Goal: Book appointment/travel/reservation

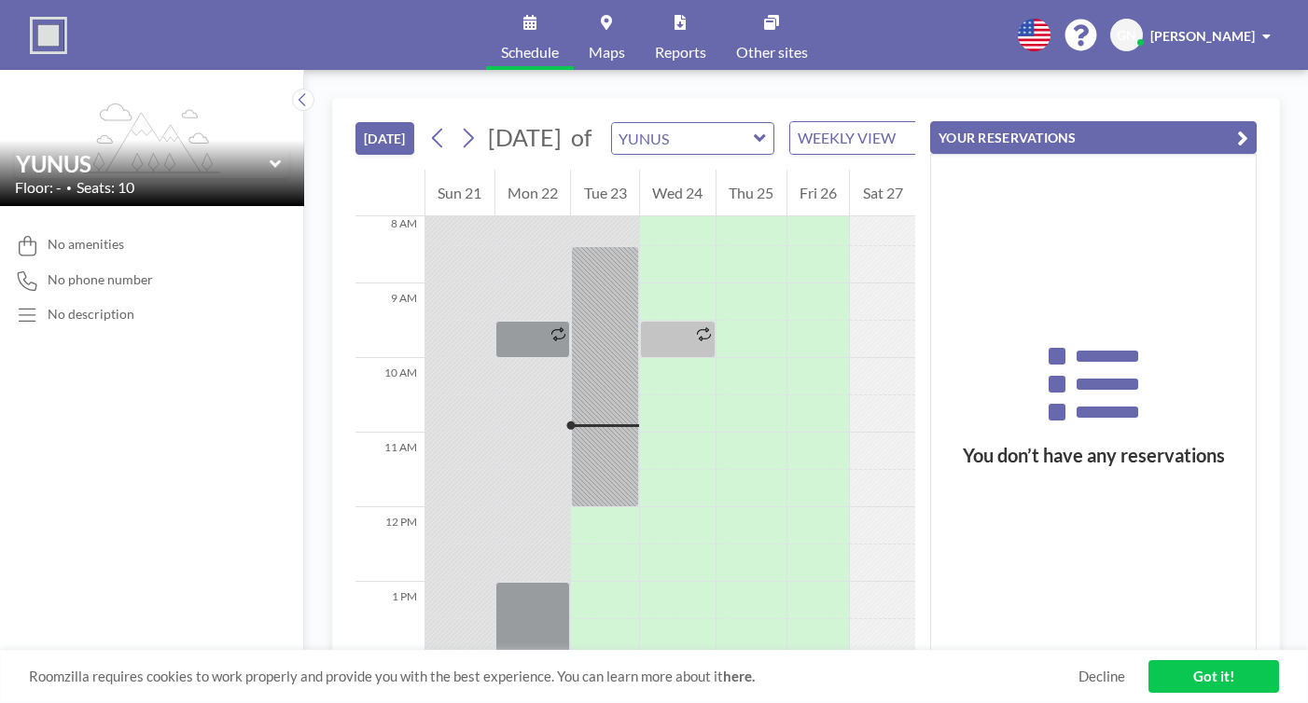
scroll to position [606, 0]
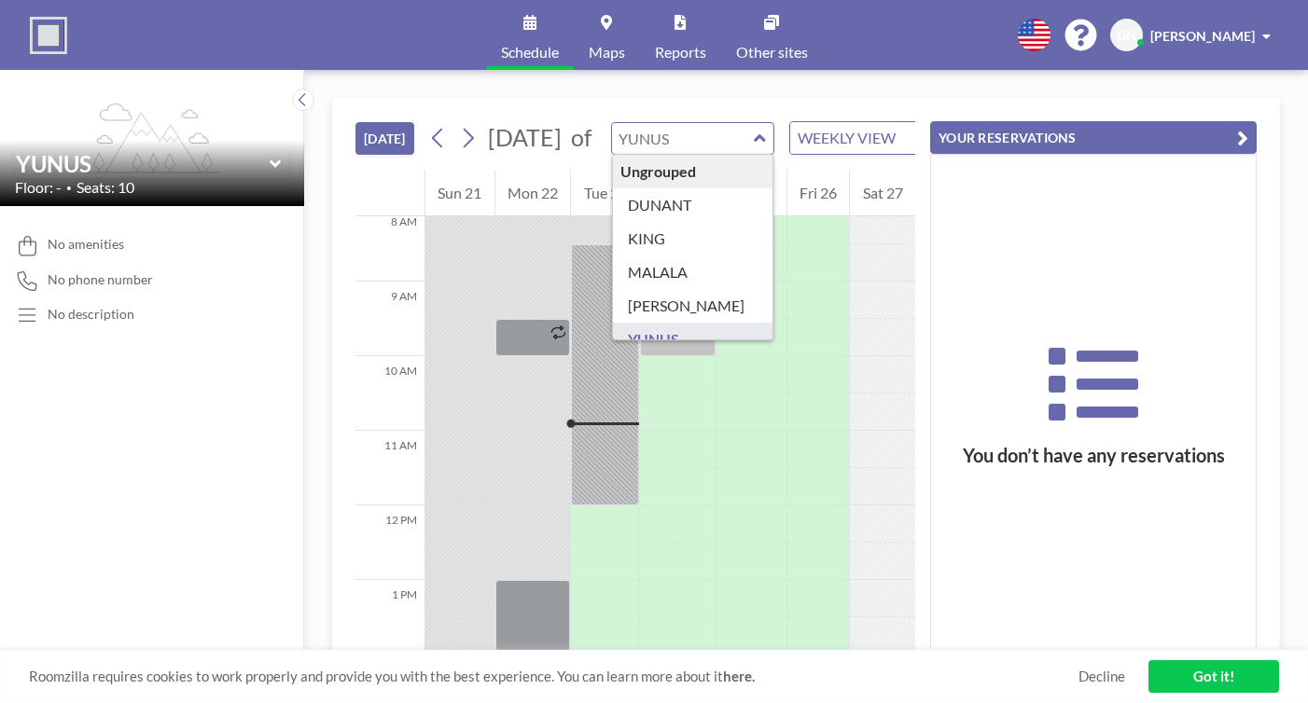
click at [642, 123] on input "text" at bounding box center [683, 138] width 143 height 31
type input "[PERSON_NAME]"
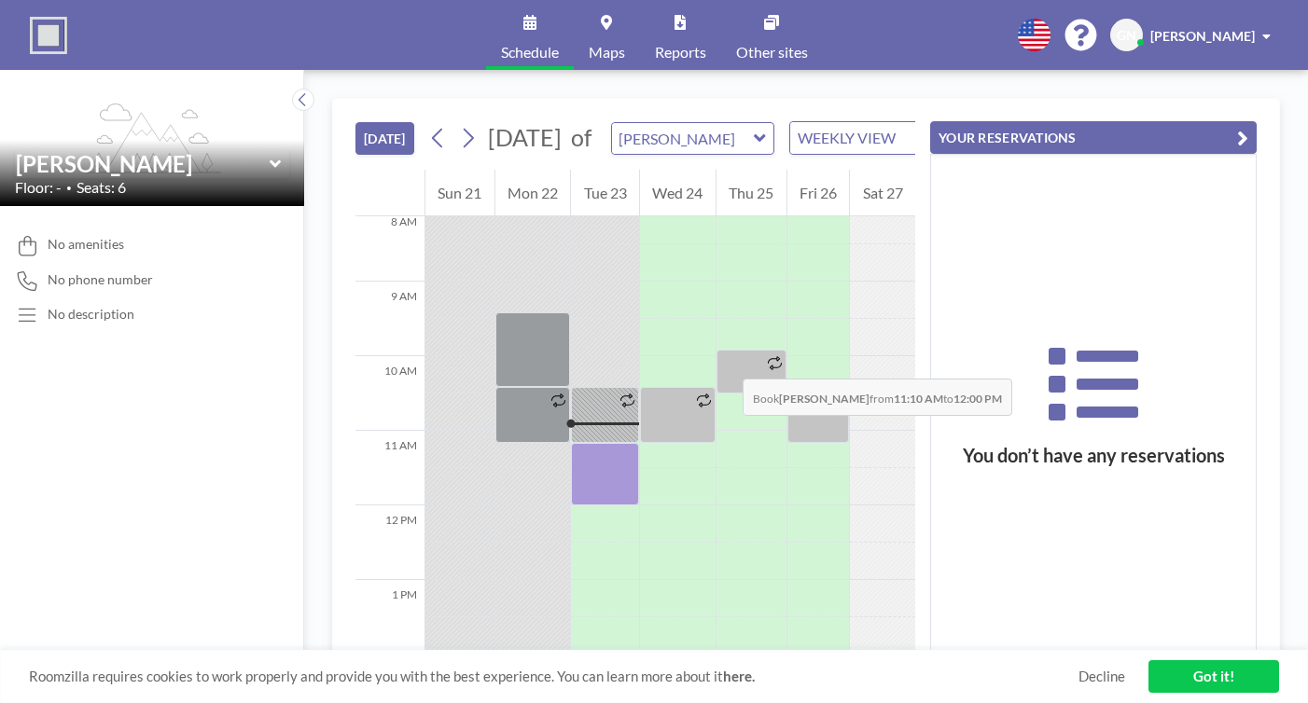
drag, startPoint x: 586, startPoint y: 259, endPoint x: 585, endPoint y: 287, distance: 28.0
click at [585, 443] on div at bounding box center [605, 474] width 68 height 63
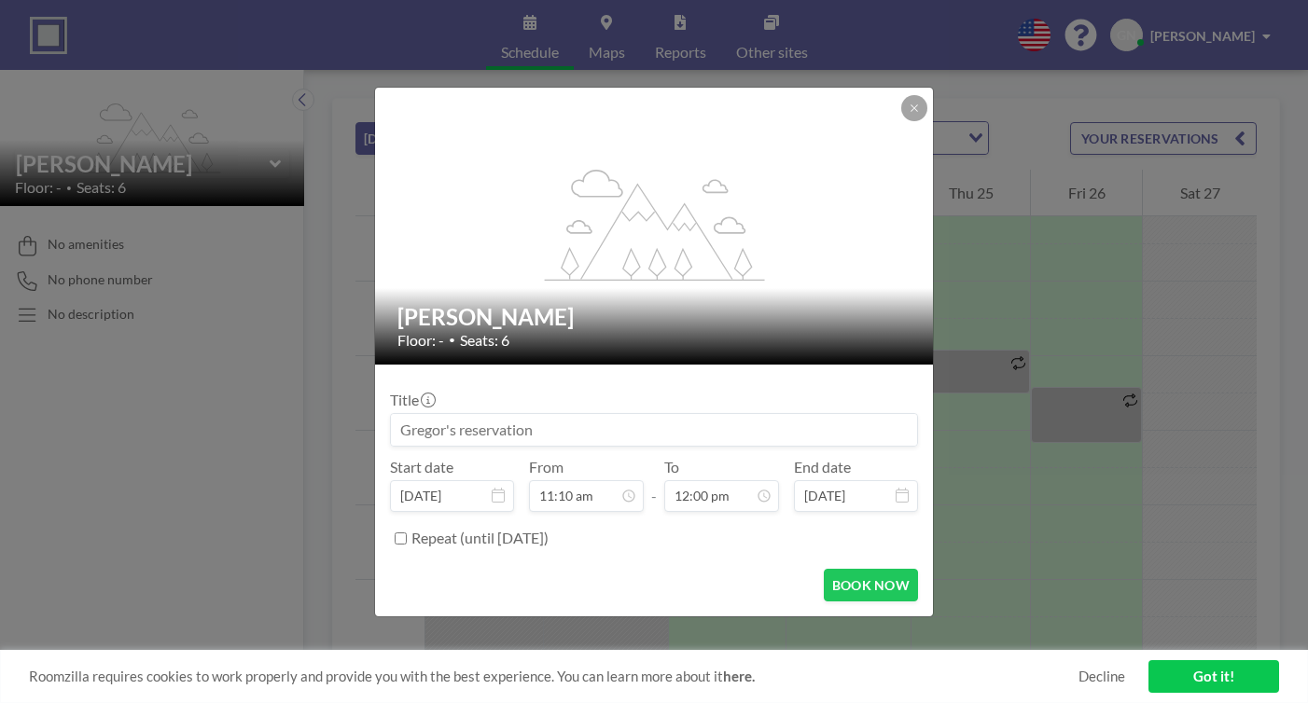
scroll to position [715, 0]
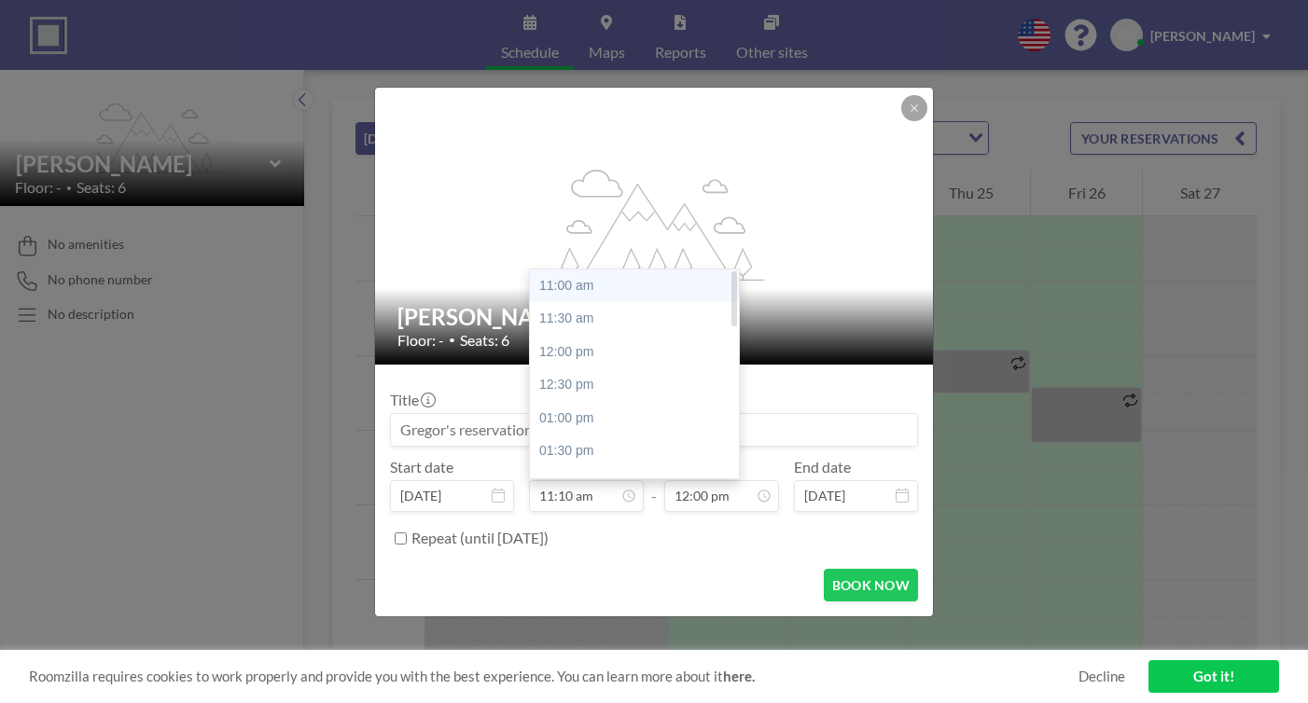
click at [597, 270] on div "11:00 am" at bounding box center [639, 287] width 219 height 34
type input "11:00 am"
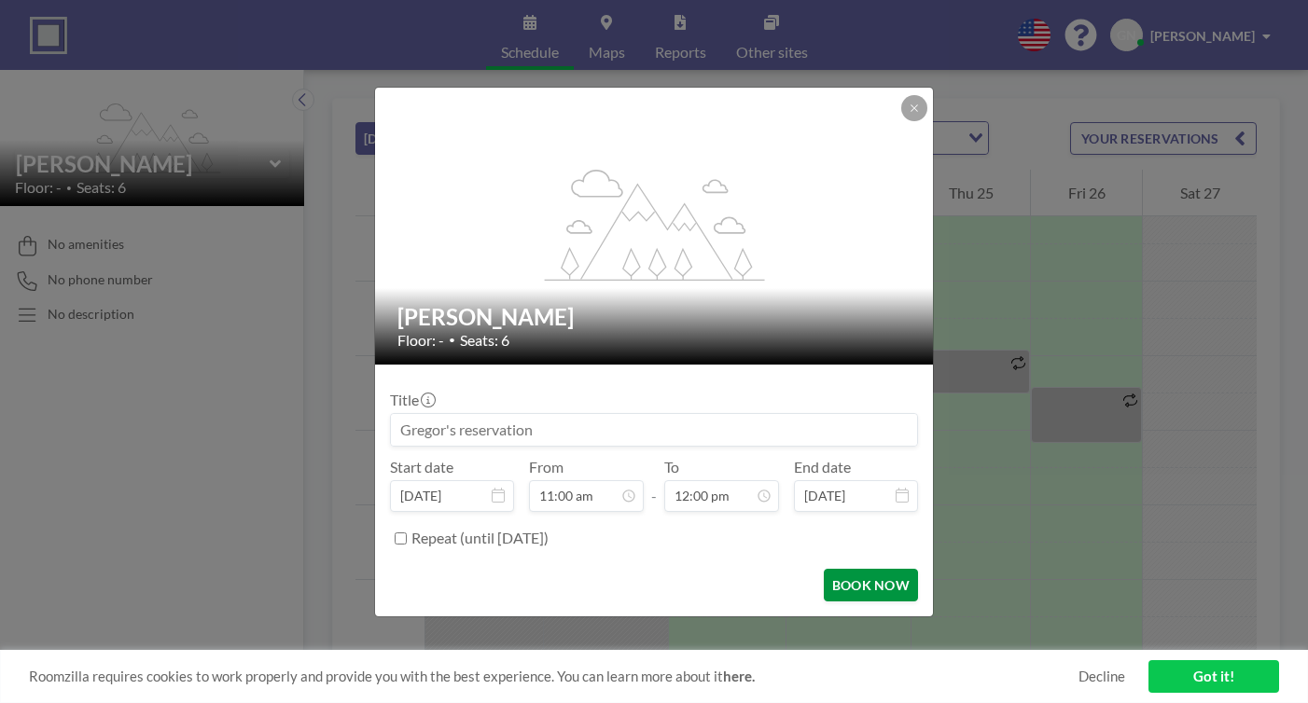
click at [832, 569] on button "BOOK NOW" at bounding box center [871, 585] width 94 height 33
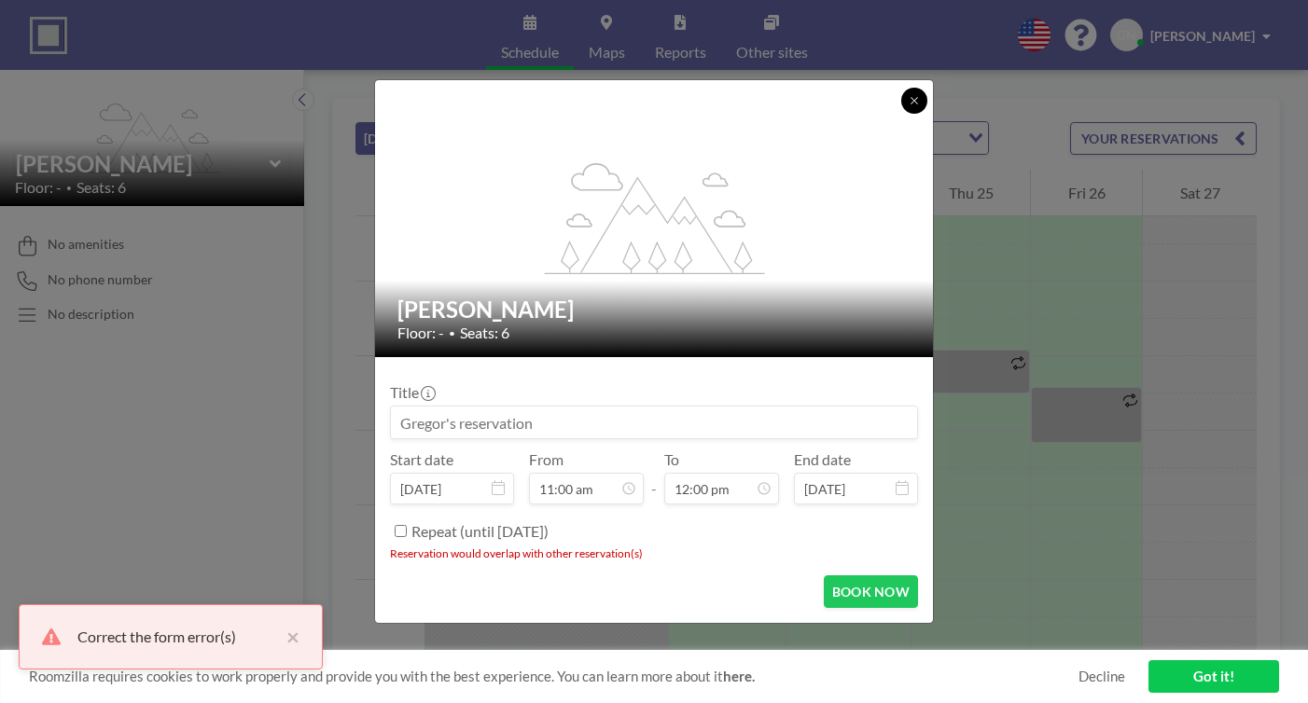
click at [909, 106] on icon at bounding box center [914, 100] width 11 height 11
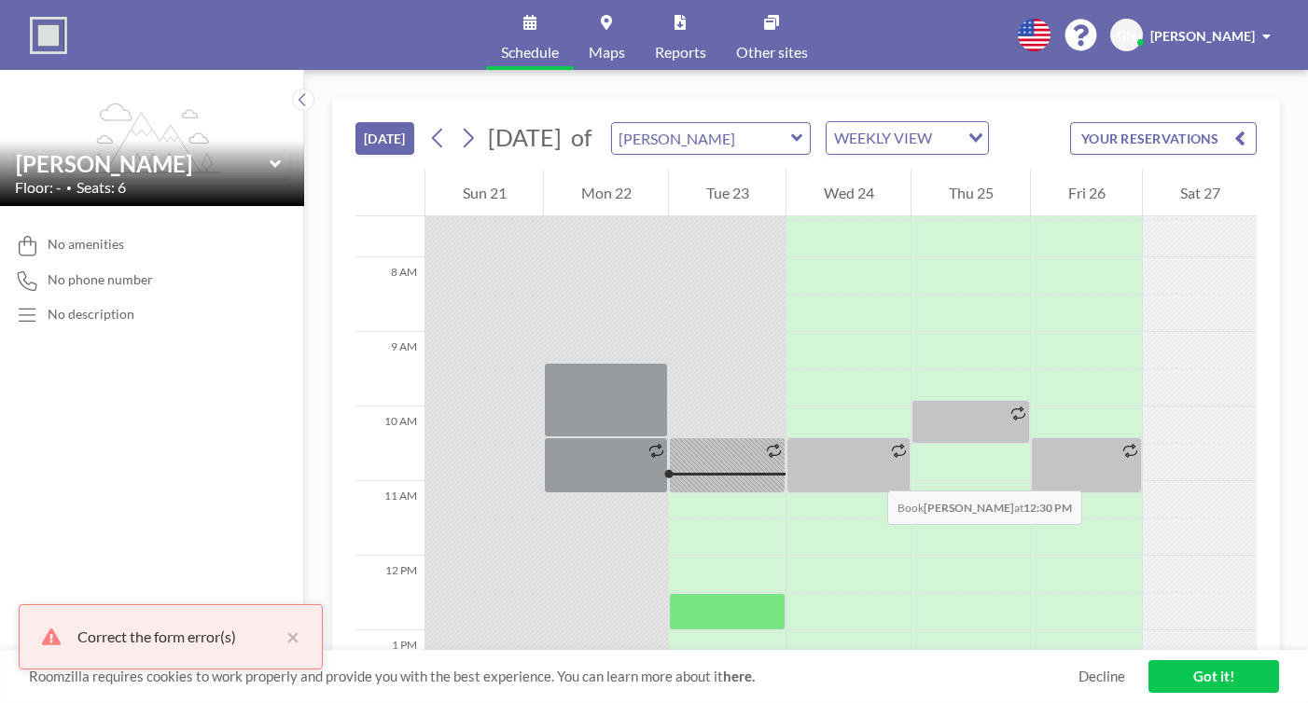
scroll to position [551, 0]
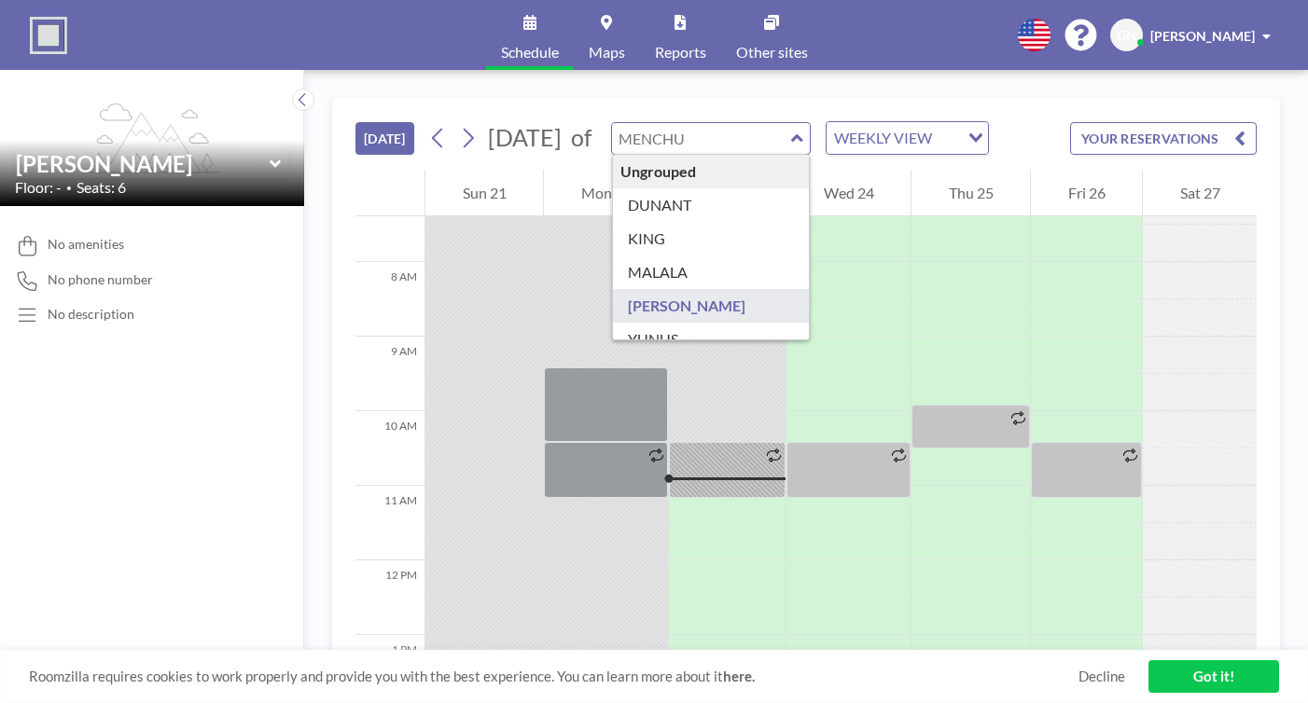
click at [689, 123] on input "text" at bounding box center [701, 138] width 179 height 31
type input "DUNANT"
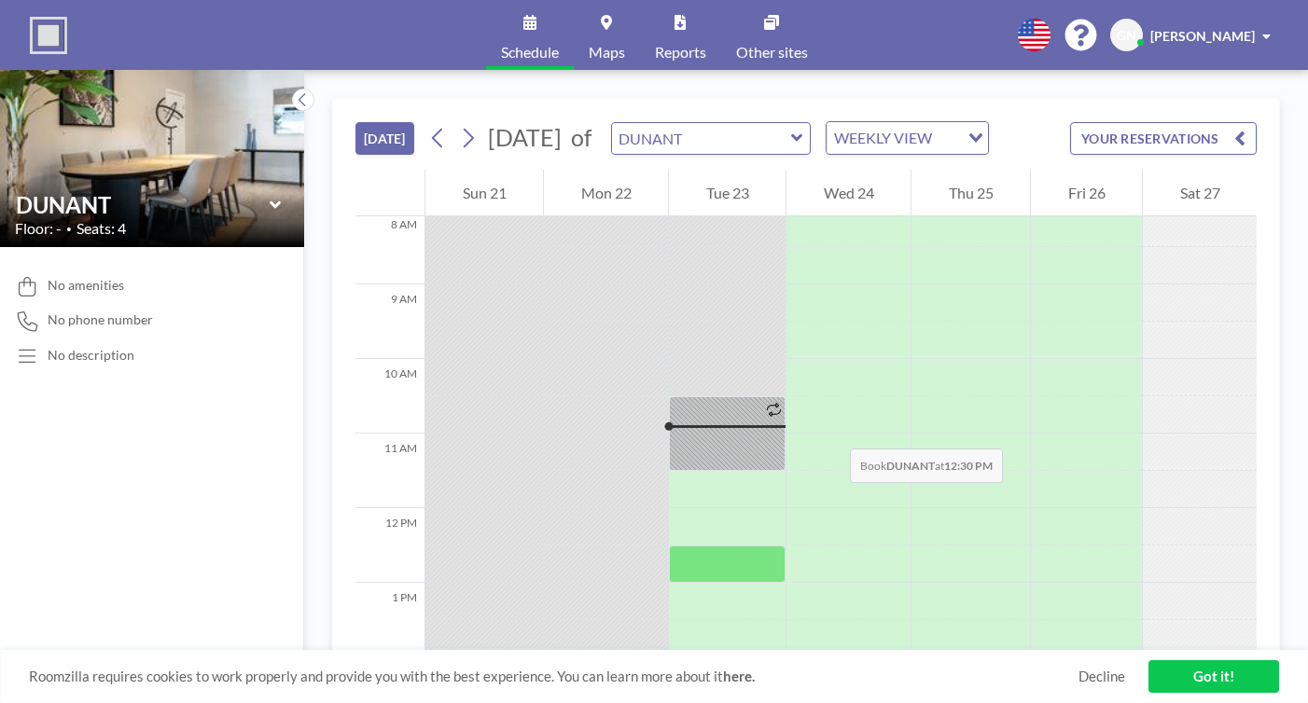
scroll to position [606, 0]
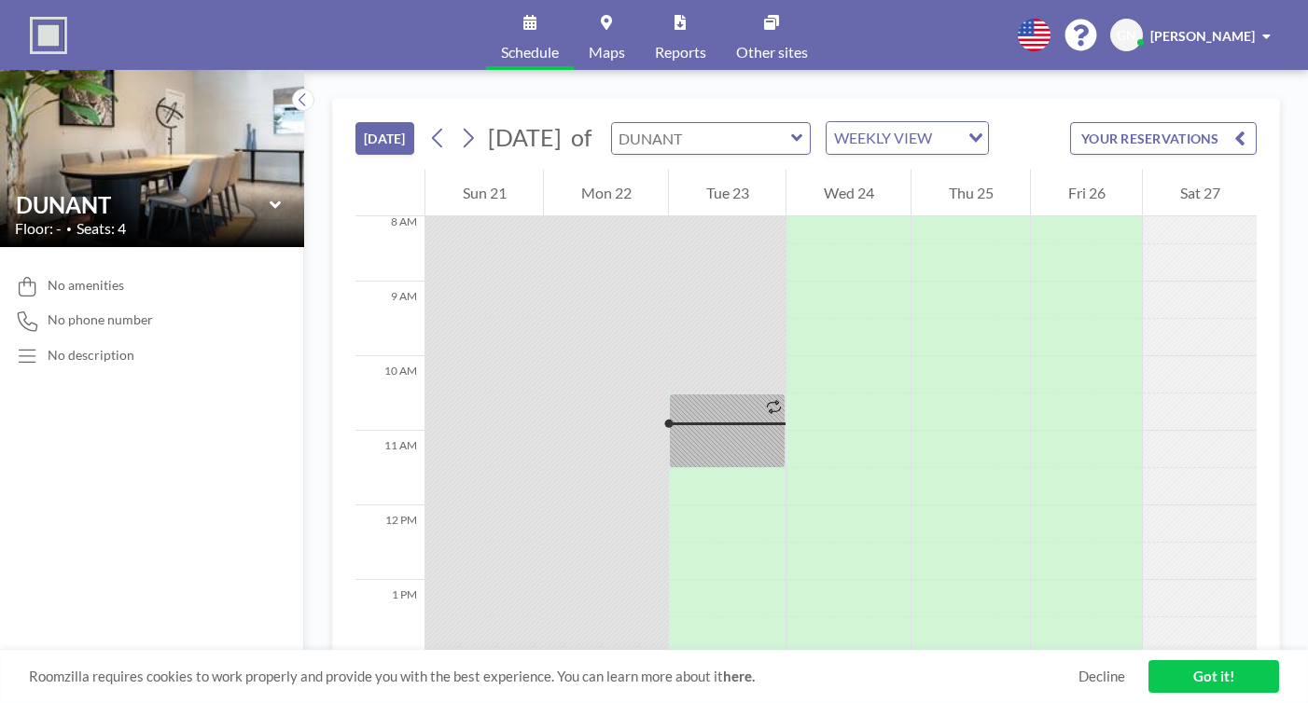
click at [653, 123] on input "text" at bounding box center [701, 138] width 179 height 31
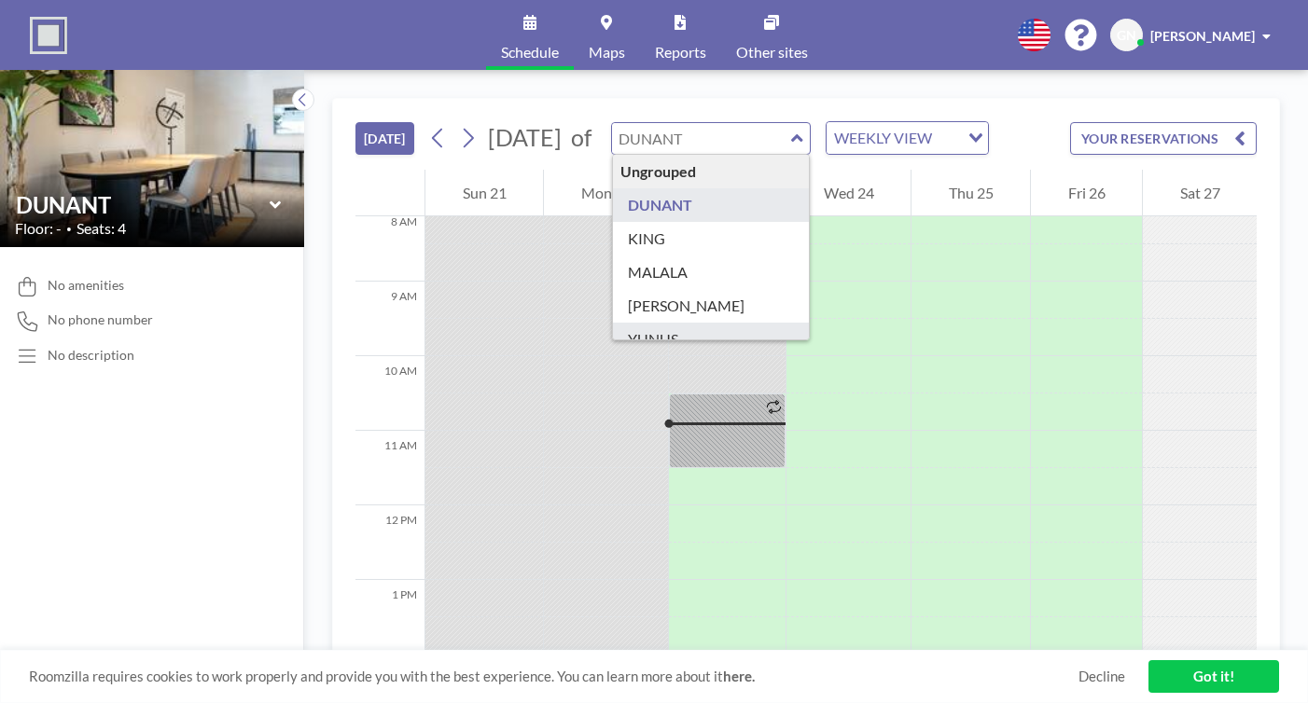
type input "YUNUS"
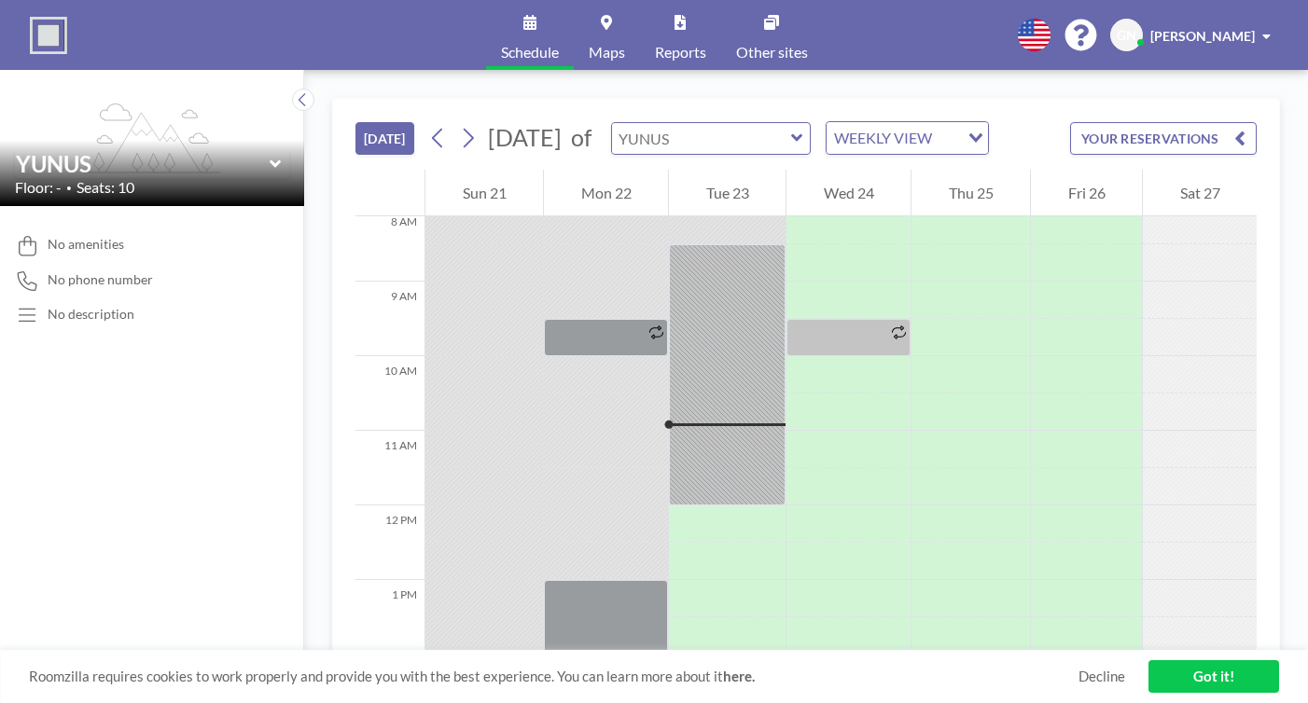
click at [675, 123] on input "text" at bounding box center [701, 138] width 179 height 31
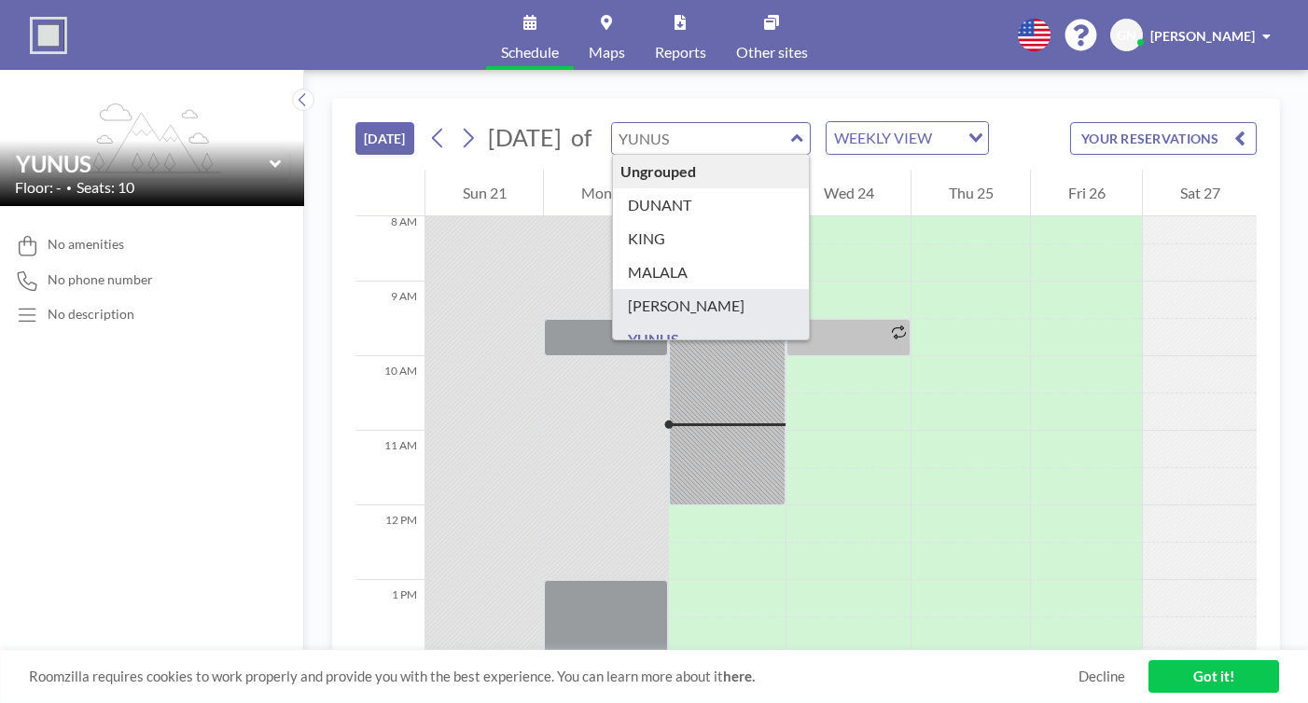
type input "[PERSON_NAME]"
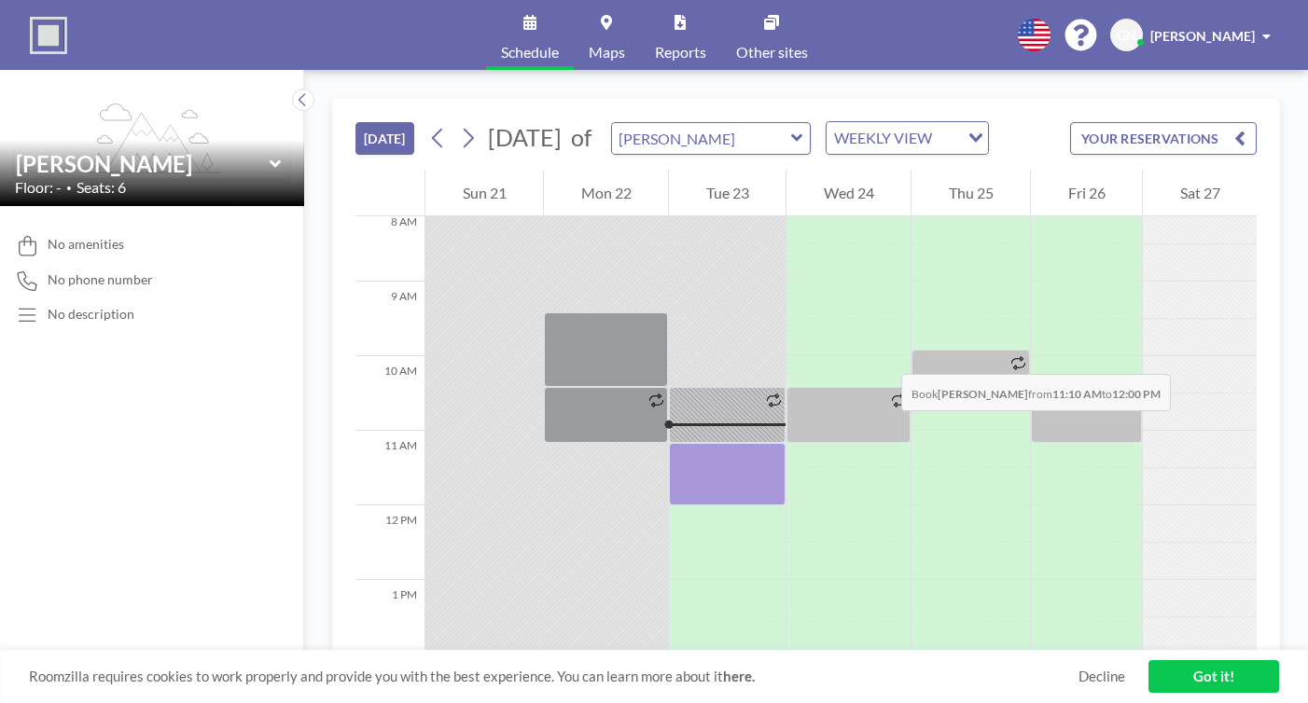
drag, startPoint x: 714, startPoint y: 257, endPoint x: 714, endPoint y: 285, distance: 28.9
click at [714, 443] on div at bounding box center [727, 474] width 117 height 63
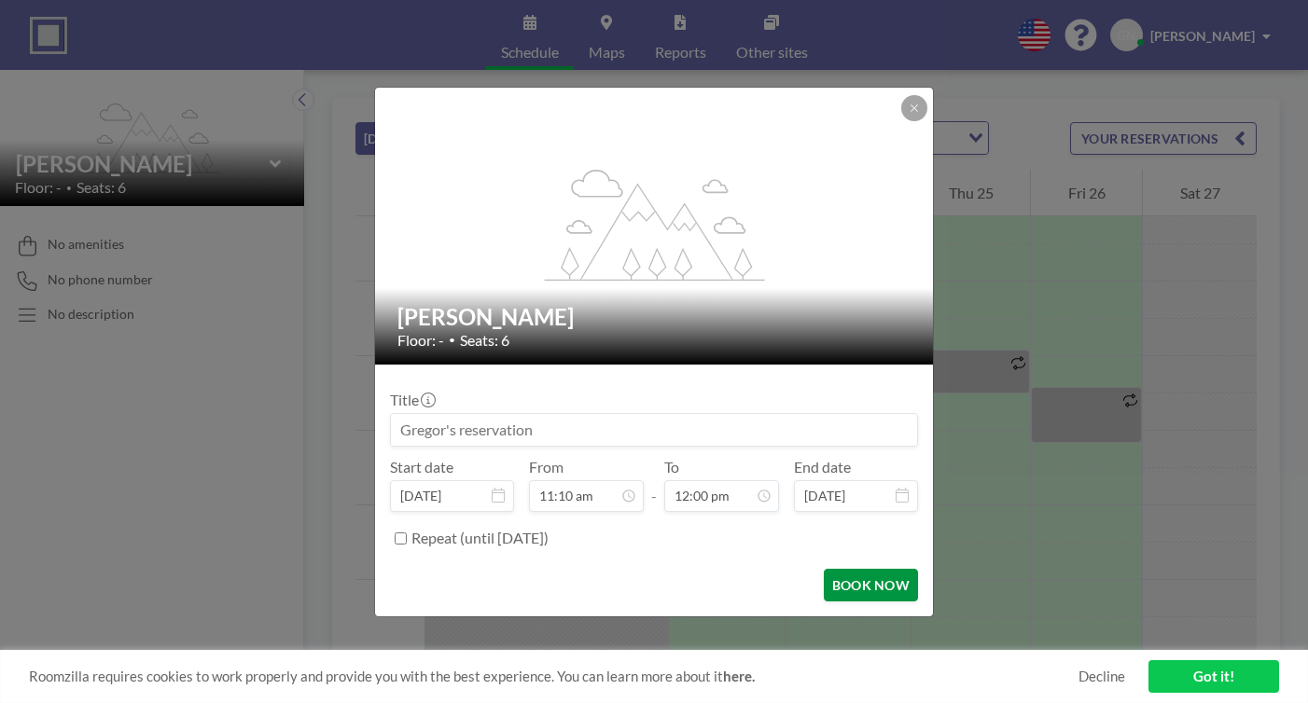
click at [824, 569] on button "BOOK NOW" at bounding box center [871, 585] width 94 height 33
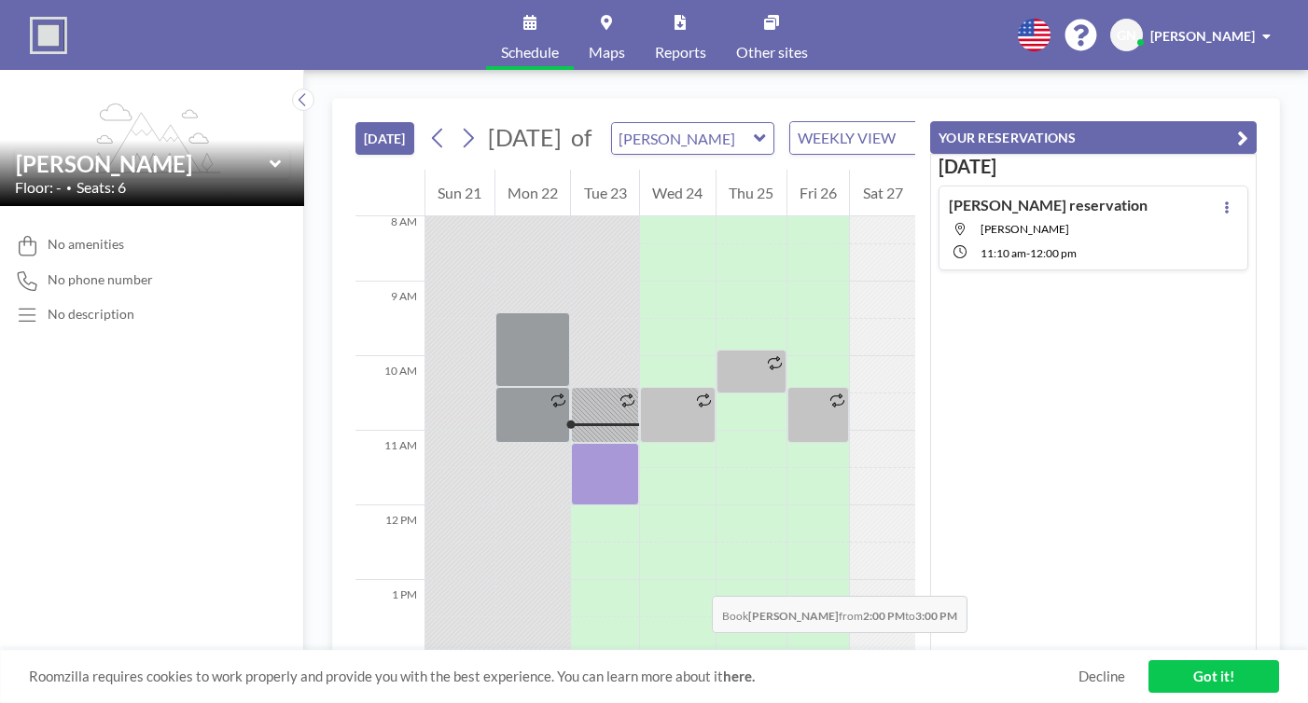
drag, startPoint x: 560, startPoint y: 428, endPoint x: 560, endPoint y: 466, distance: 37.3
click at [571, 655] on div at bounding box center [605, 692] width 68 height 75
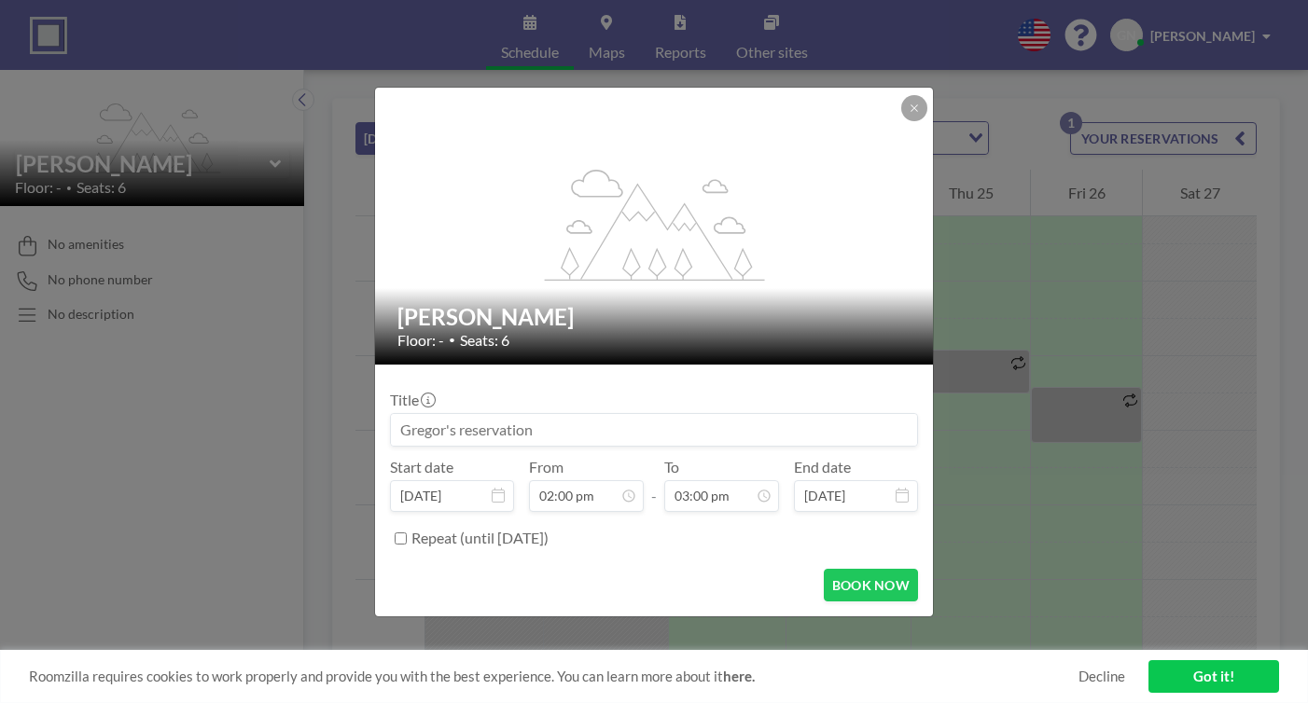
scroll to position [894, 0]
click at [830, 569] on button "BOOK NOW" at bounding box center [871, 585] width 94 height 33
